Goal: Navigation & Orientation: Find specific page/section

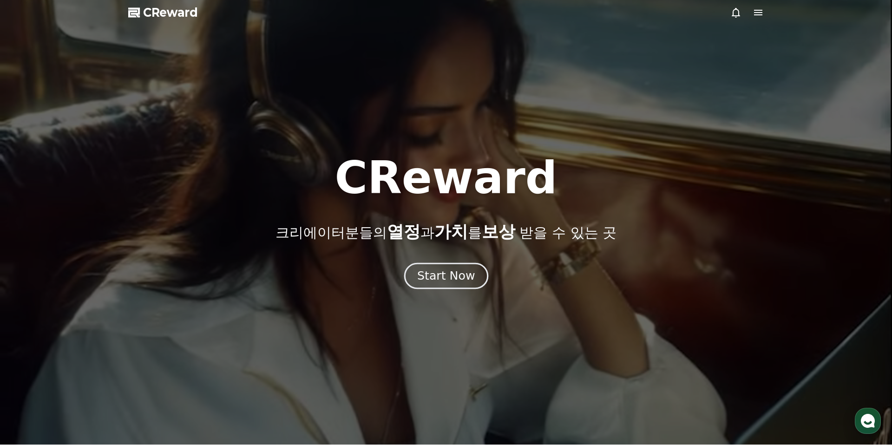
click at [446, 268] on button "Start Now" at bounding box center [446, 276] width 84 height 26
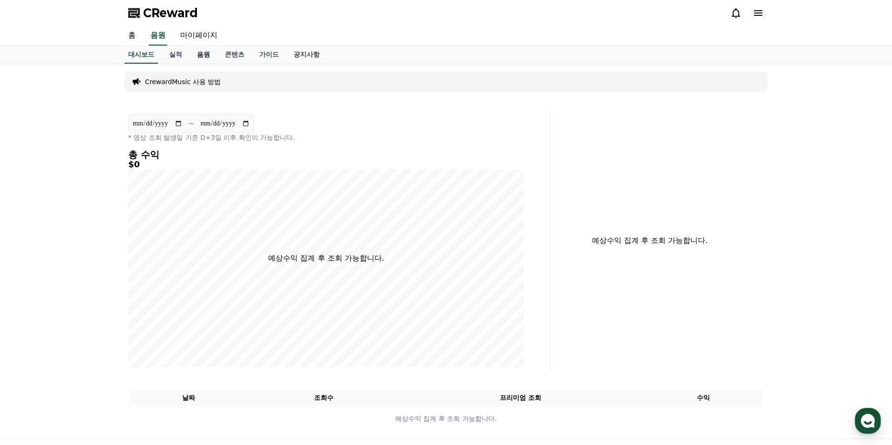
click at [192, 58] on link "음원" at bounding box center [204, 55] width 28 height 18
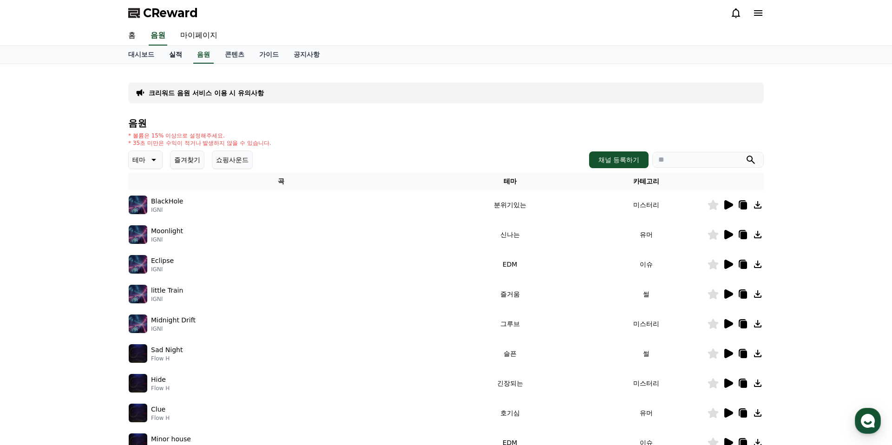
click at [171, 56] on link "실적" at bounding box center [176, 55] width 28 height 18
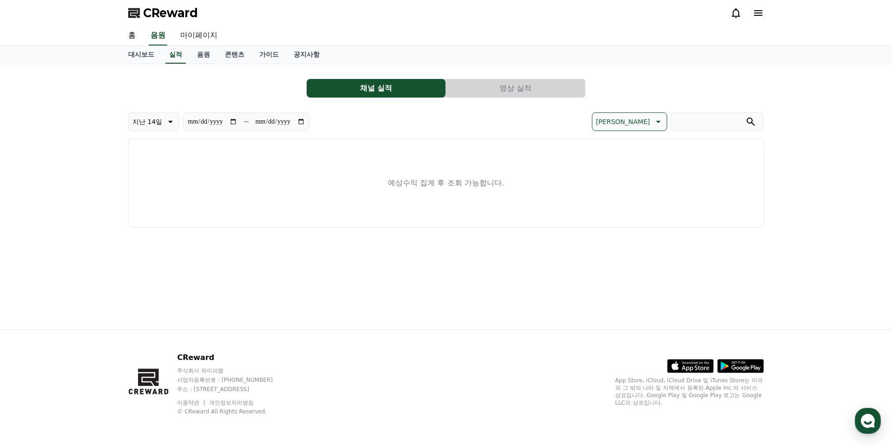
click at [186, 31] on link "마이페이지" at bounding box center [199, 36] width 52 height 20
select select "**********"
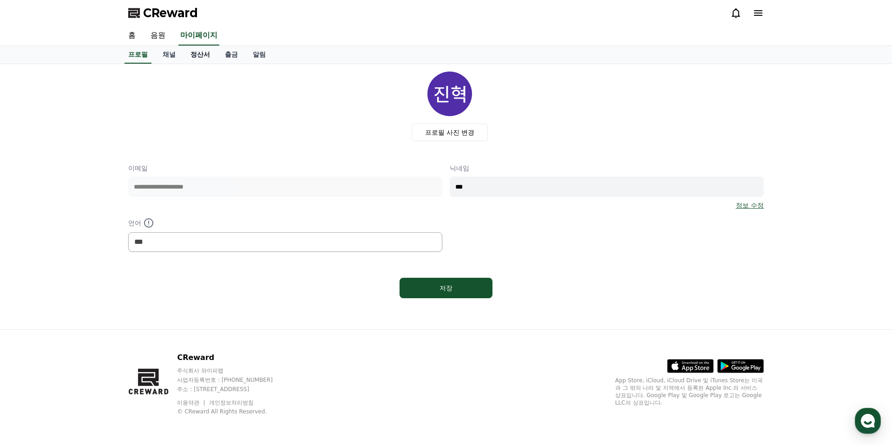
drag, startPoint x: 197, startPoint y: 55, endPoint x: 220, endPoint y: 56, distance: 23.7
click at [197, 55] on link "정산서" at bounding box center [200, 55] width 34 height 18
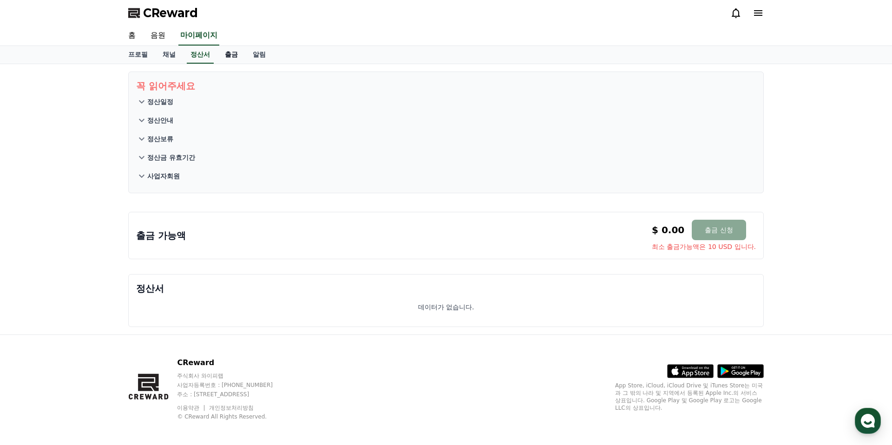
click at [228, 56] on link "출금" at bounding box center [231, 55] width 28 height 18
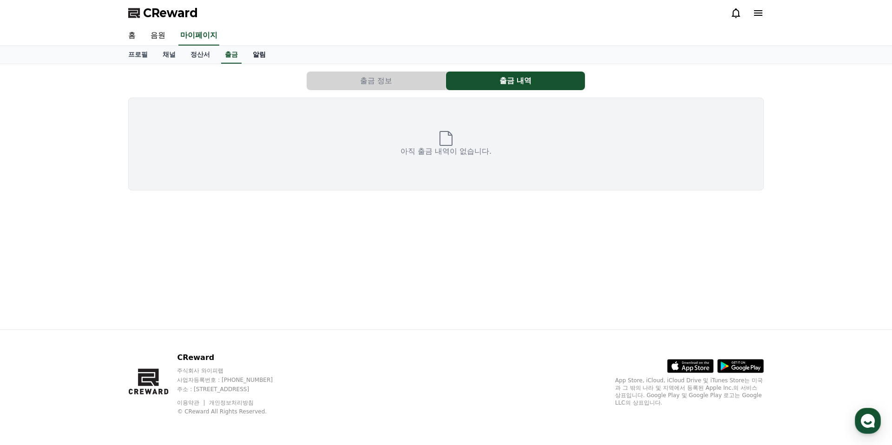
click at [253, 56] on link "알림" at bounding box center [259, 55] width 28 height 18
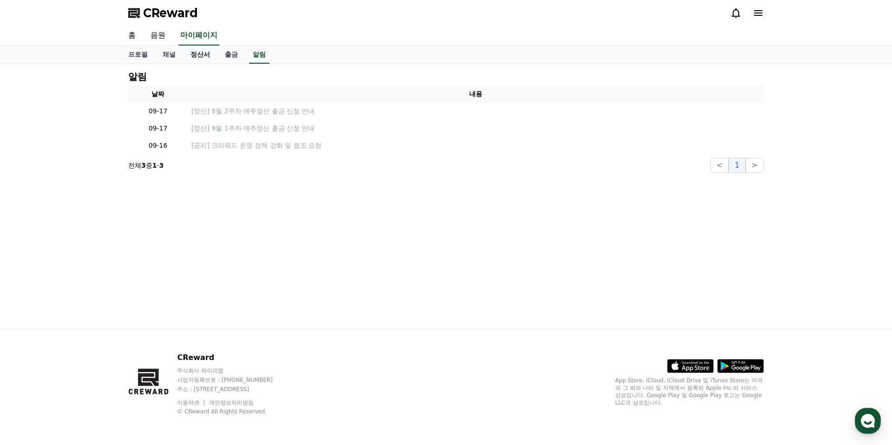
click at [205, 57] on link "정산서" at bounding box center [200, 55] width 34 height 18
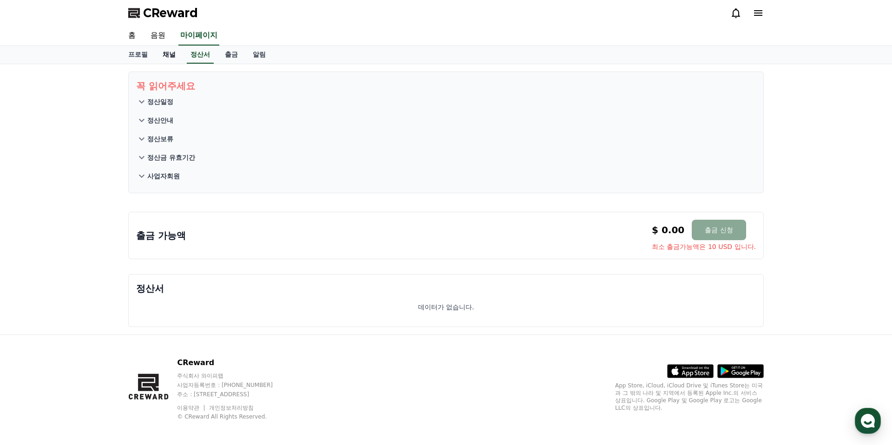
click at [172, 54] on link "채널" at bounding box center [169, 55] width 28 height 18
click at [171, 55] on link "채널" at bounding box center [169, 55] width 20 height 18
